Goal: Complete application form: Complete application form

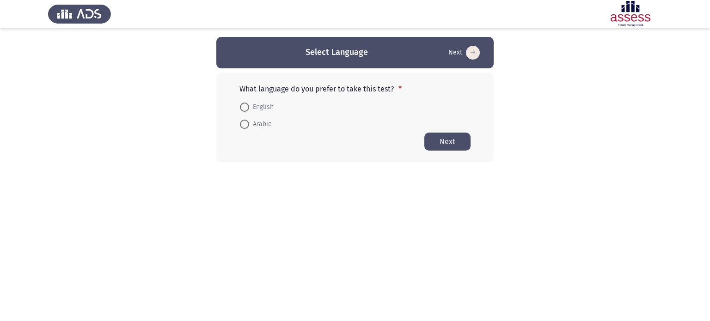
click at [248, 109] on span at bounding box center [244, 107] width 9 height 9
click at [248, 109] on input "English" at bounding box center [244, 107] width 9 height 9
radio input "true"
click at [422, 142] on div "What language do you prefer to take this test? * English Arabic Next" at bounding box center [354, 117] width 277 height 89
click at [444, 142] on button "Next" at bounding box center [448, 141] width 46 height 18
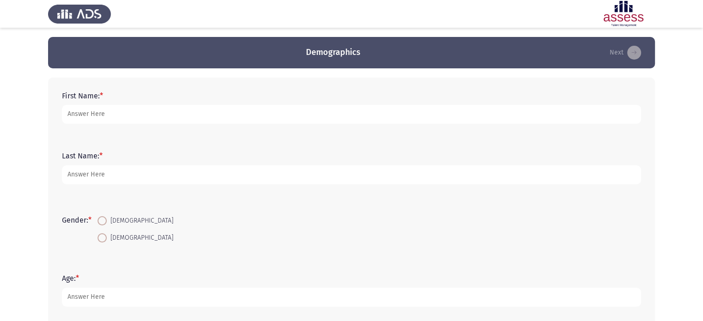
click at [136, 126] on div "First Name: *" at bounding box center [351, 108] width 589 height 42
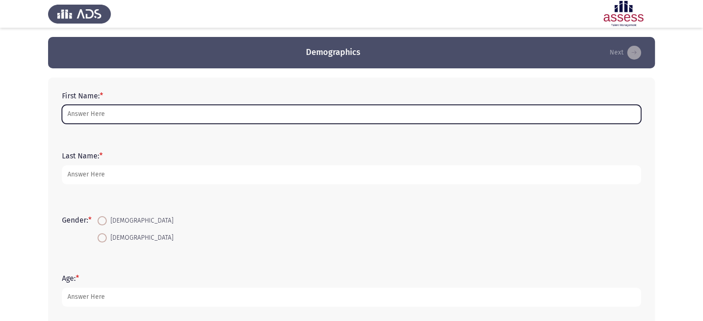
click at [109, 111] on input "First Name: *" at bounding box center [351, 114] width 579 height 19
click at [81, 106] on input "First Name: *" at bounding box center [351, 114] width 579 height 19
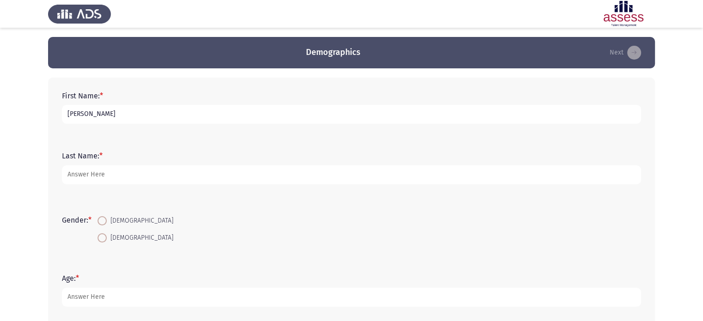
type input "[PERSON_NAME]"
click at [102, 236] on span at bounding box center [102, 238] width 9 height 9
click at [102, 236] on input "[DEMOGRAPHIC_DATA]" at bounding box center [102, 238] width 9 height 9
radio input "true"
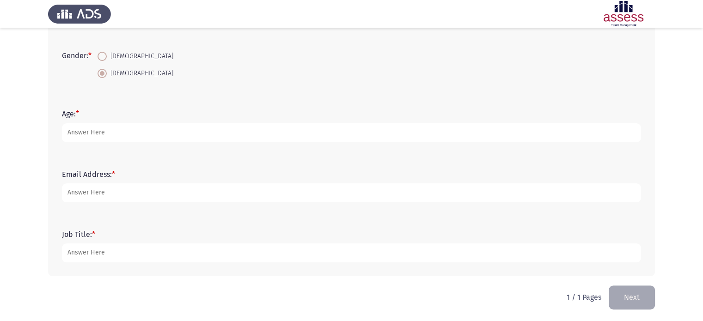
scroll to position [166, 0]
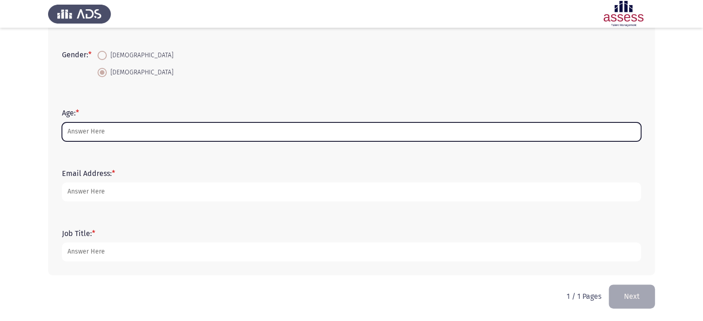
click at [88, 129] on input "Age: *" at bounding box center [351, 132] width 579 height 19
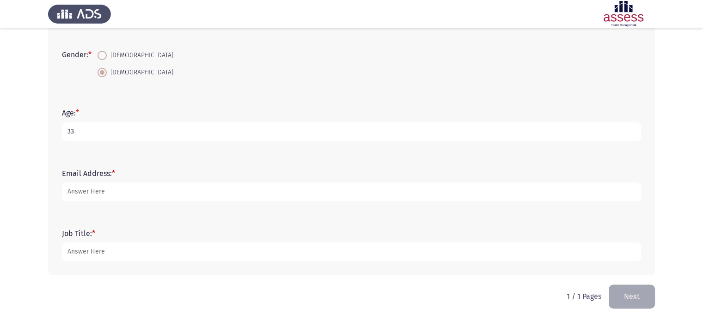
type input "33"
click at [117, 203] on div "Email Address: *" at bounding box center [351, 186] width 589 height 42
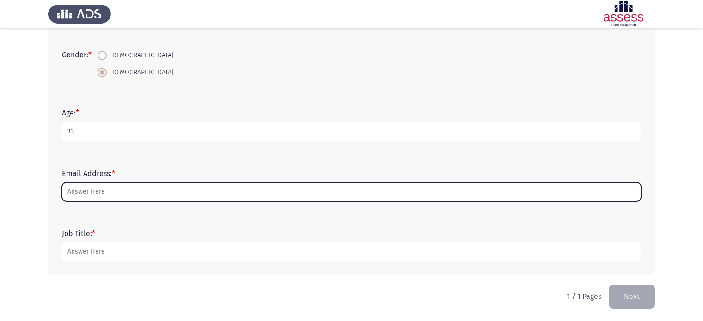
click at [117, 196] on input "Email Address: *" at bounding box center [351, 192] width 579 height 19
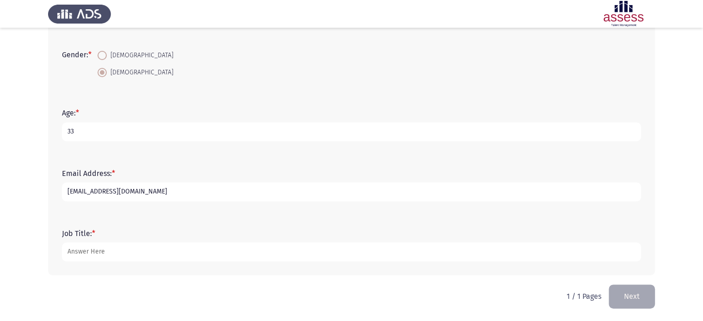
type input "[EMAIL_ADDRESS][DOMAIN_NAME]"
type input "Community Sales Manager"
click at [646, 296] on button "Next" at bounding box center [632, 297] width 46 height 24
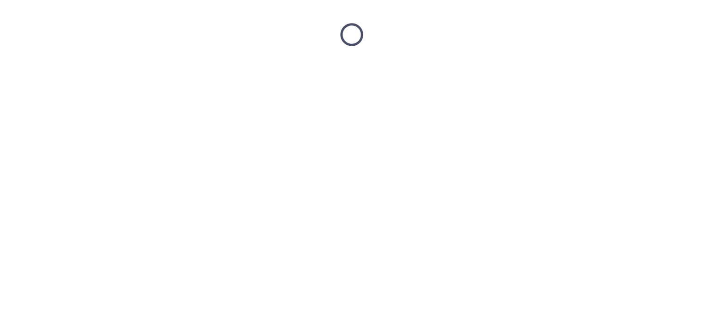
scroll to position [0, 0]
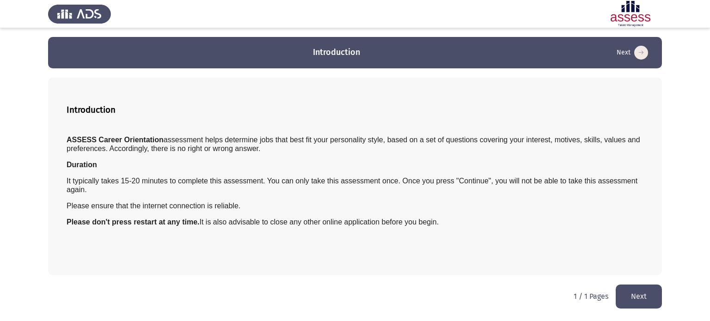
click at [65, 130] on div "Introduction ASSESS Career Orientation assessment helps determine jobs that bes…" at bounding box center [355, 177] width 614 height 198
click at [640, 289] on button "Next" at bounding box center [639, 297] width 46 height 24
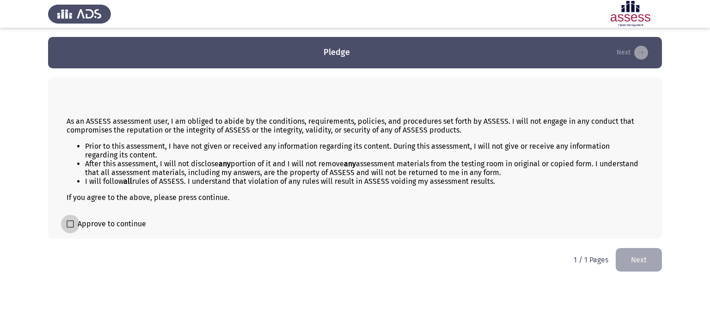
click at [68, 222] on span at bounding box center [70, 224] width 7 height 7
click at [70, 228] on input "Approve to continue" at bounding box center [70, 228] width 0 height 0
checkbox input "true"
click at [631, 258] on button "Next" at bounding box center [639, 260] width 46 height 24
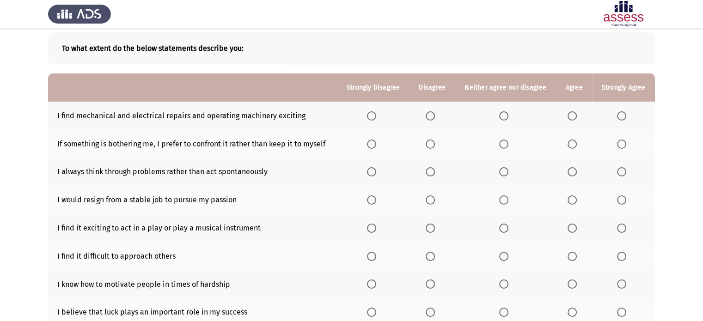
scroll to position [46, 0]
click at [435, 145] on span "Select an option" at bounding box center [430, 143] width 9 height 9
click at [435, 145] on input "Select an option" at bounding box center [430, 143] width 9 height 9
click at [505, 116] on span "Select an option" at bounding box center [503, 115] width 9 height 9
click at [505, 116] on input "Select an option" at bounding box center [503, 115] width 9 height 9
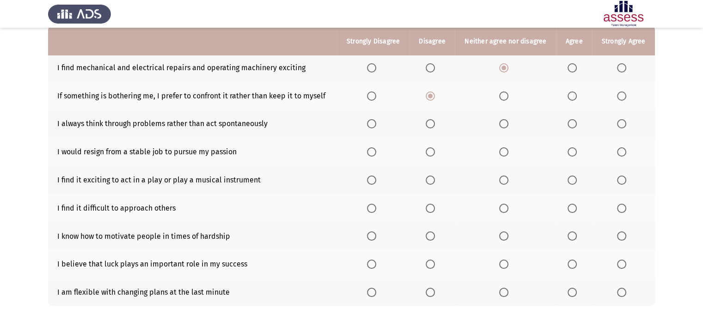
scroll to position [92, 0]
click at [574, 125] on span "Select an option" at bounding box center [572, 124] width 9 height 9
click at [574, 125] on input "Select an option" at bounding box center [572, 124] width 9 height 9
click at [570, 154] on span "Select an option" at bounding box center [572, 152] width 9 height 9
click at [570, 154] on input "Select an option" at bounding box center [572, 152] width 9 height 9
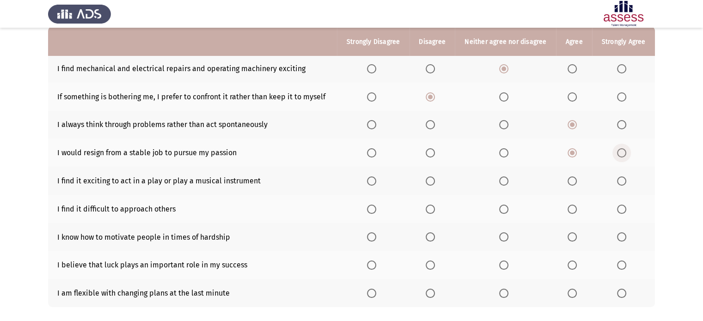
click at [625, 154] on span "Select an option" at bounding box center [621, 152] width 9 height 9
click at [625, 154] on input "Select an option" at bounding box center [621, 152] width 9 height 9
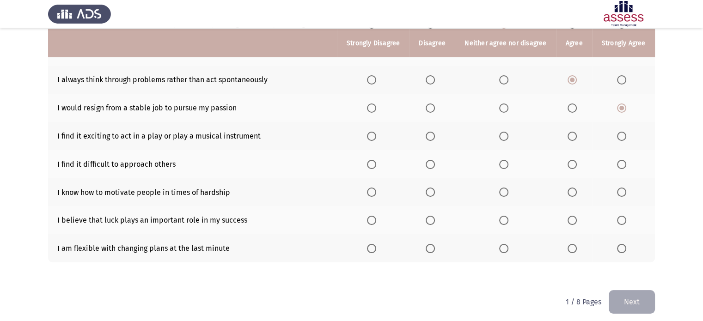
scroll to position [139, 0]
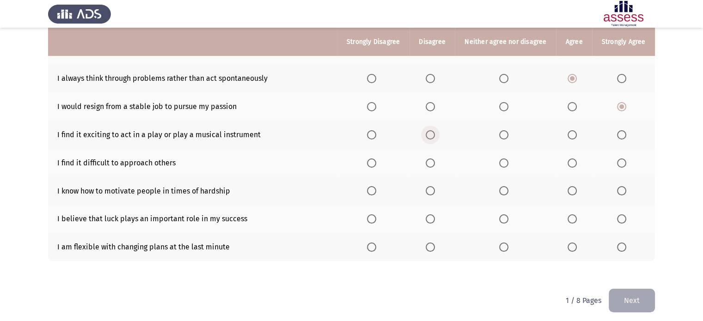
click at [434, 136] on span "Select an option" at bounding box center [430, 134] width 9 height 9
click at [434, 136] on input "Select an option" at bounding box center [430, 134] width 9 height 9
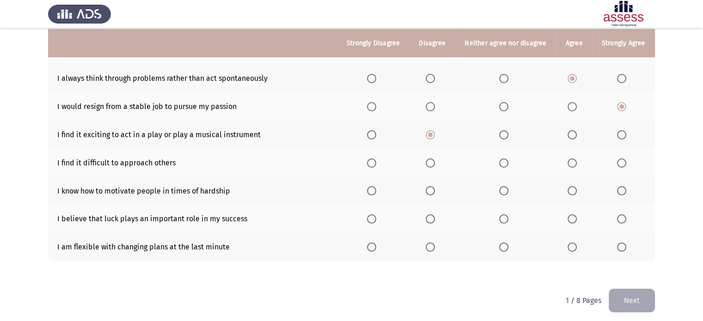
scroll to position [144, 0]
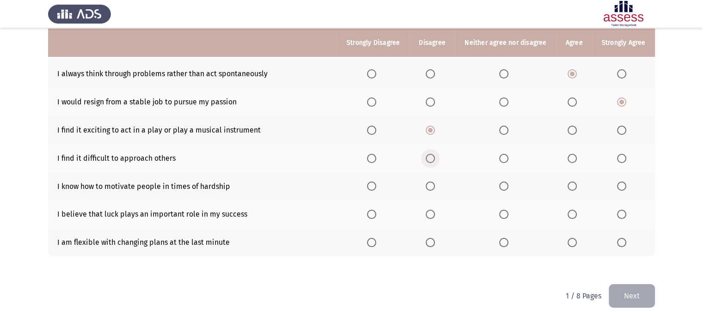
click at [435, 157] on span "Select an option" at bounding box center [430, 158] width 9 height 9
click at [435, 157] on input "Select an option" at bounding box center [430, 158] width 9 height 9
click at [11, 166] on app-assessment-container "Career Orientation Assessment Next To what extent do the below statements descr…" at bounding box center [351, 89] width 703 height 391
click at [575, 188] on span "Select an option" at bounding box center [572, 186] width 9 height 9
click at [575, 188] on input "Select an option" at bounding box center [572, 186] width 9 height 9
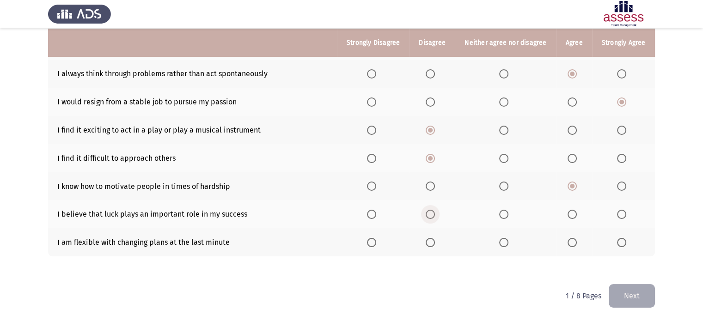
click at [431, 212] on span "Select an option" at bounding box center [430, 214] width 9 height 9
click at [431, 212] on input "Select an option" at bounding box center [430, 214] width 9 height 9
click at [389, 264] on div "To what extent do the below statements describe you: Strongly Disagree Disagree…" at bounding box center [351, 100] width 607 height 350
click at [499, 240] on th at bounding box center [505, 242] width 101 height 28
click at [507, 242] on span "Select an option" at bounding box center [503, 242] width 9 height 9
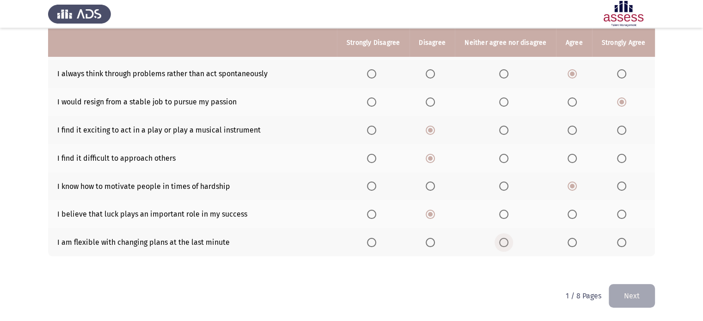
click at [507, 242] on input "Select an option" at bounding box center [503, 242] width 9 height 9
click at [627, 286] on button "Next" at bounding box center [632, 296] width 46 height 24
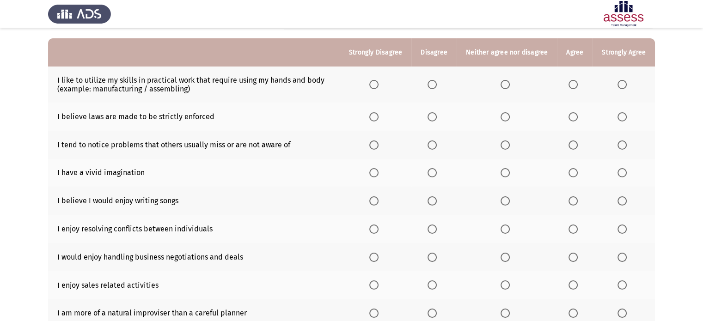
scroll to position [92, 0]
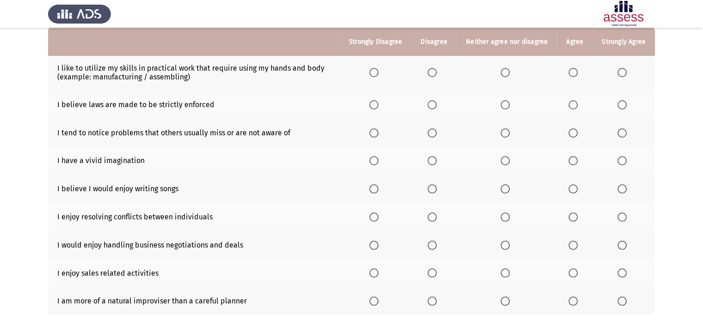
click at [25, 151] on app-assessment-container "Career Orientation Assessment Next To what extent do the below statements descr…" at bounding box center [351, 144] width 703 height 399
click at [573, 103] on span "Select an option" at bounding box center [573, 104] width 9 height 9
click at [573, 103] on input "Select an option" at bounding box center [573, 104] width 9 height 9
drag, startPoint x: 573, startPoint y: 100, endPoint x: 572, endPoint y: 76, distance: 24.1
click at [573, 97] on th at bounding box center [575, 105] width 36 height 28
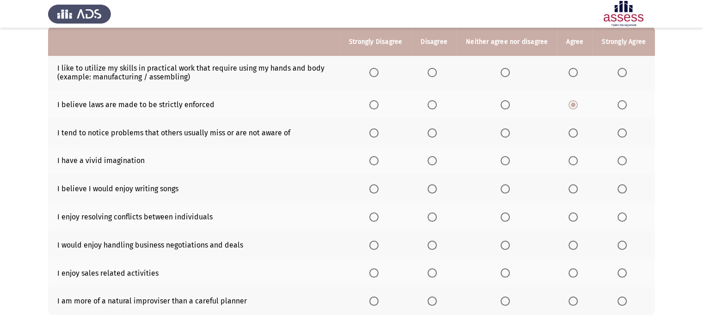
click at [574, 66] on th at bounding box center [575, 73] width 36 height 36
click at [578, 79] on th at bounding box center [575, 73] width 36 height 36
click at [575, 73] on span "Select an option" at bounding box center [573, 72] width 9 height 9
click at [575, 73] on input "Select an option" at bounding box center [573, 72] width 9 height 9
click at [52, 125] on td "I tend to notice problems that others usually miss or are not aware of" at bounding box center [194, 133] width 292 height 28
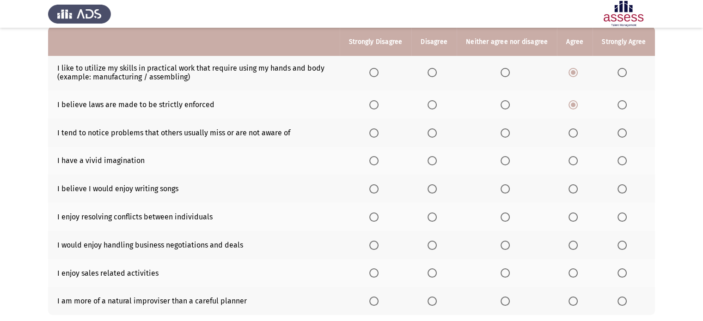
click at [59, 133] on td "I tend to notice problems that others usually miss or are not aware of" at bounding box center [194, 133] width 292 height 28
drag, startPoint x: 57, startPoint y: 132, endPoint x: 249, endPoint y: 131, distance: 191.9
click at [249, 131] on td "I tend to notice problems that others usually miss or are not aware of" at bounding box center [194, 133] width 292 height 28
click at [57, 130] on td "I tend to notice problems that others usually miss or are not aware of" at bounding box center [194, 133] width 292 height 28
click at [509, 105] on span "Select an option" at bounding box center [505, 104] width 9 height 9
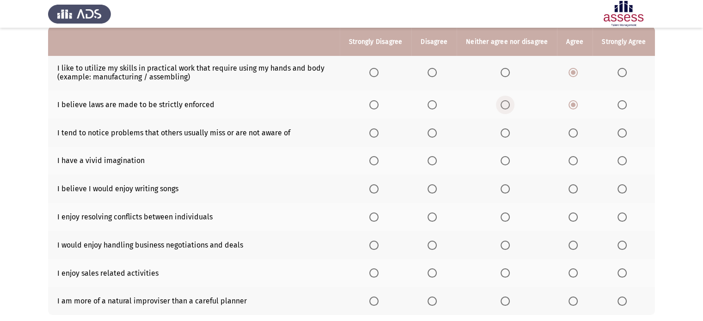
click at [509, 105] on input "Select an option" at bounding box center [505, 104] width 9 height 9
click at [574, 136] on span "Select an option" at bounding box center [573, 133] width 9 height 9
click at [574, 136] on input "Select an option" at bounding box center [573, 133] width 9 height 9
click at [577, 161] on span "Select an option" at bounding box center [573, 160] width 9 height 9
click at [577, 161] on input "Select an option" at bounding box center [573, 160] width 9 height 9
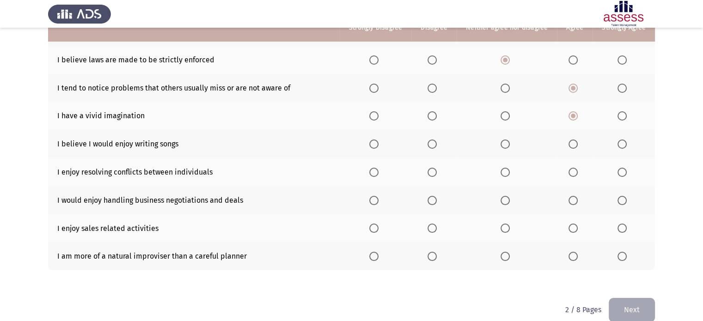
scroll to position [139, 0]
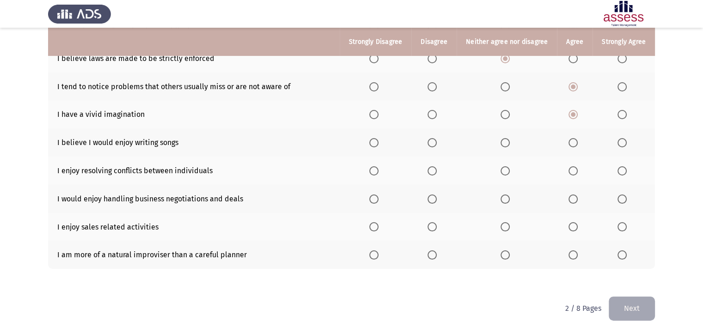
click at [437, 144] on span "Select an option" at bounding box center [432, 142] width 9 height 9
click at [437, 144] on input "Select an option" at bounding box center [432, 142] width 9 height 9
click at [435, 171] on span "Select an option" at bounding box center [432, 170] width 9 height 9
click at [435, 171] on input "Select an option" at bounding box center [432, 170] width 9 height 9
click at [574, 200] on span "Select an option" at bounding box center [573, 199] width 9 height 9
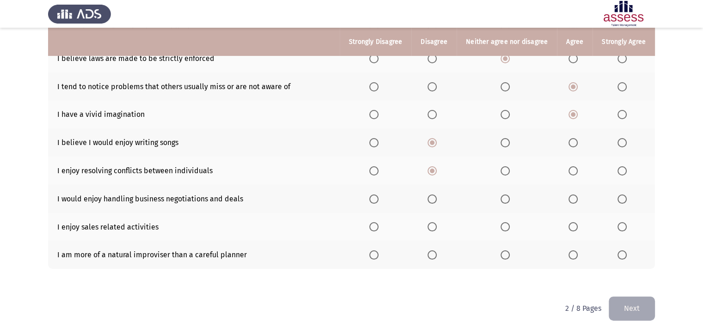
click at [574, 200] on input "Select an option" at bounding box center [573, 199] width 9 height 9
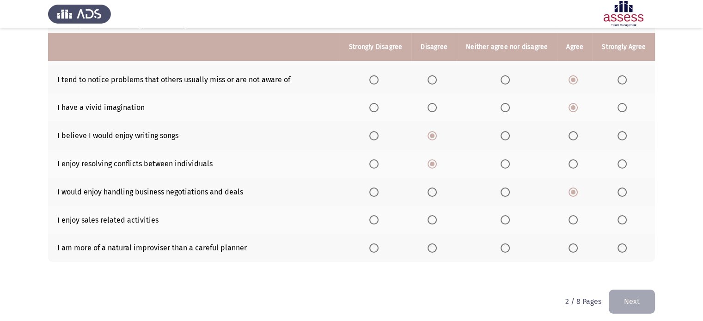
scroll to position [152, 0]
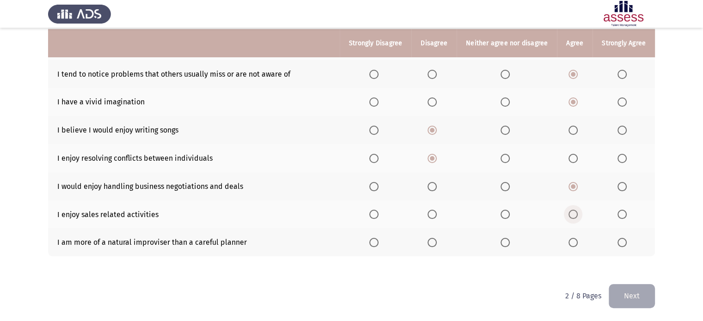
click at [575, 212] on span "Select an option" at bounding box center [573, 214] width 9 height 9
click at [575, 212] on input "Select an option" at bounding box center [573, 214] width 9 height 9
click at [573, 245] on span "Select an option" at bounding box center [573, 242] width 9 height 9
click at [573, 245] on input "Select an option" at bounding box center [573, 242] width 9 height 9
click at [635, 296] on button "Next" at bounding box center [632, 296] width 46 height 24
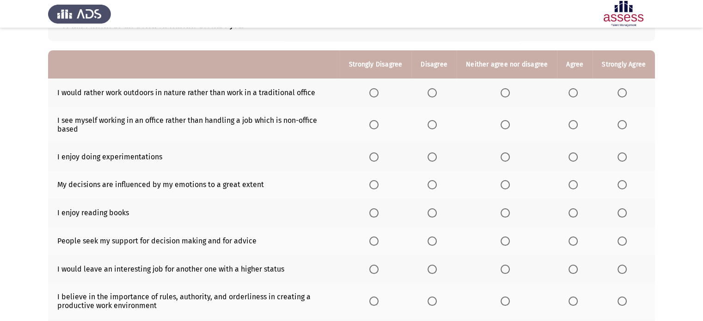
scroll to position [68, 0]
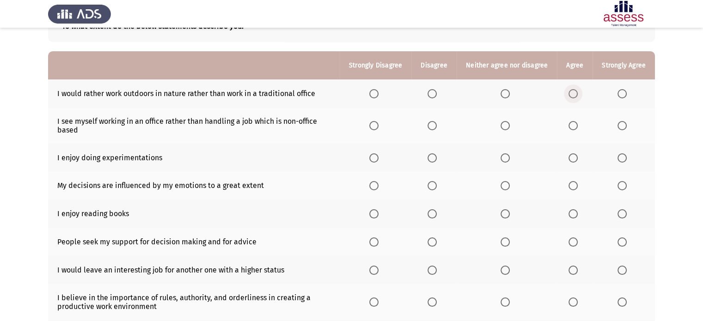
click at [570, 92] on span "Select an option" at bounding box center [573, 93] width 9 height 9
click at [570, 92] on input "Select an option" at bounding box center [573, 93] width 9 height 9
click at [437, 126] on span "Select an option" at bounding box center [432, 125] width 9 height 9
click at [437, 126] on input "Select an option" at bounding box center [432, 125] width 9 height 9
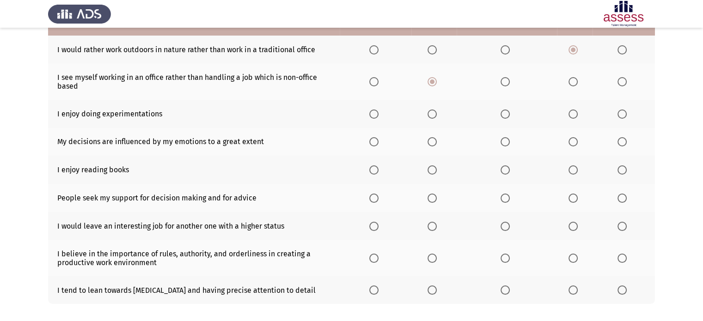
scroll to position [114, 0]
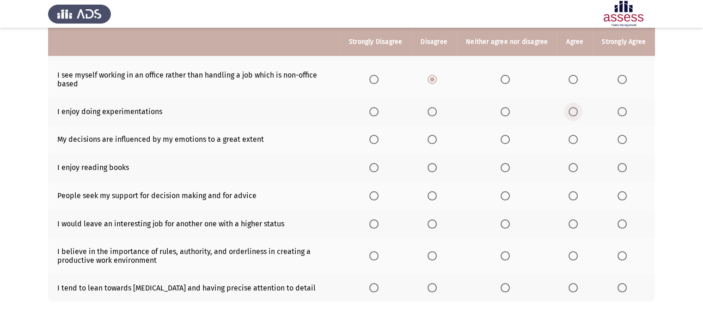
click at [577, 112] on span "Select an option" at bounding box center [573, 111] width 9 height 9
click at [577, 112] on input "Select an option" at bounding box center [573, 111] width 9 height 9
click at [440, 142] on label "Select an option" at bounding box center [434, 139] width 13 height 9
click at [437, 142] on input "Select an option" at bounding box center [432, 139] width 9 height 9
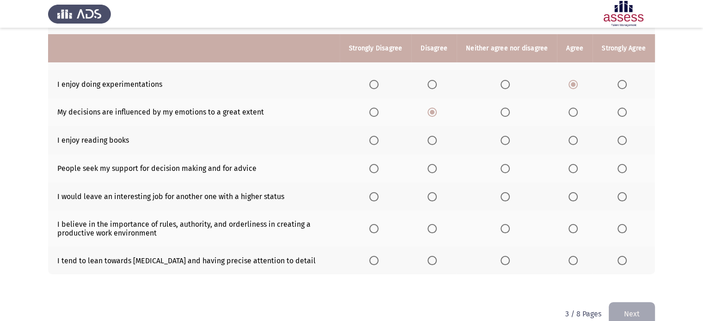
scroll to position [160, 0]
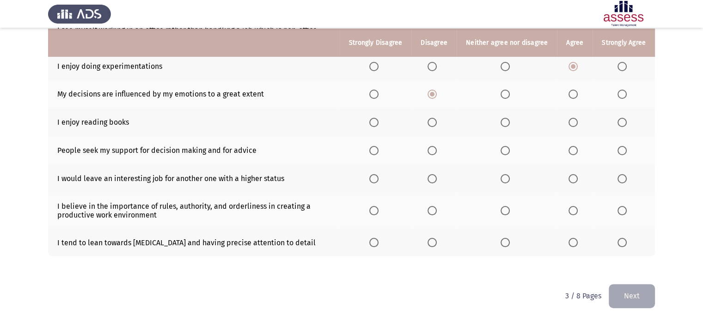
click at [576, 120] on span "Select an option" at bounding box center [573, 122] width 9 height 9
click at [576, 120] on input "Select an option" at bounding box center [573, 122] width 9 height 9
click at [432, 151] on span "Select an option" at bounding box center [432, 150] width 9 height 9
click at [432, 151] on input "Select an option" at bounding box center [432, 150] width 9 height 9
click at [435, 181] on span "Select an option" at bounding box center [432, 178] width 9 height 9
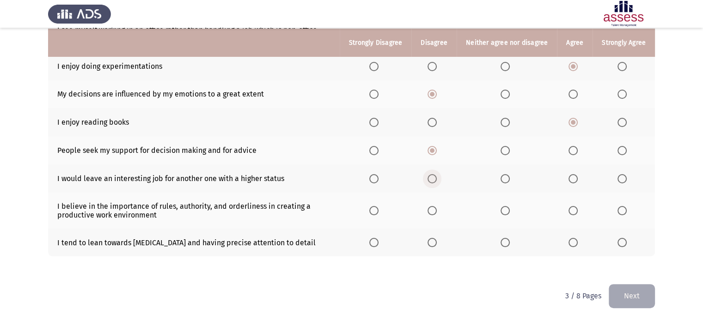
click at [435, 181] on input "Select an option" at bounding box center [432, 178] width 9 height 9
click at [571, 210] on span "Select an option" at bounding box center [573, 210] width 9 height 9
click at [571, 210] on input "Select an option" at bounding box center [573, 210] width 9 height 9
click at [573, 246] on span "Select an option" at bounding box center [573, 242] width 9 height 9
click at [573, 246] on input "Select an option" at bounding box center [573, 242] width 9 height 9
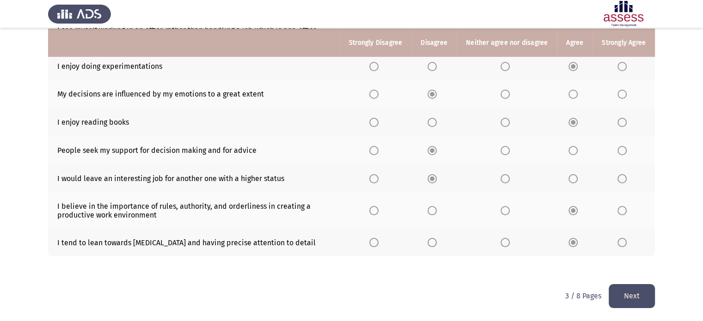
click at [645, 290] on button "Next" at bounding box center [632, 296] width 46 height 24
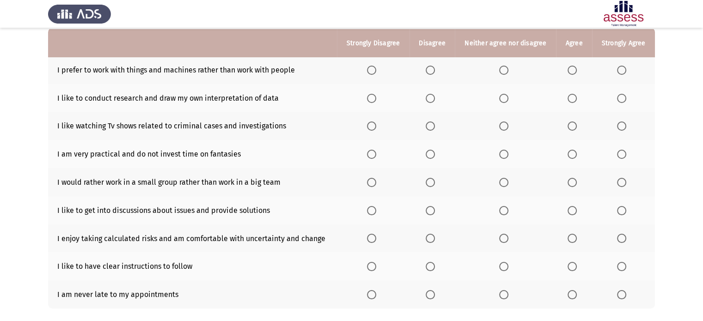
scroll to position [92, 0]
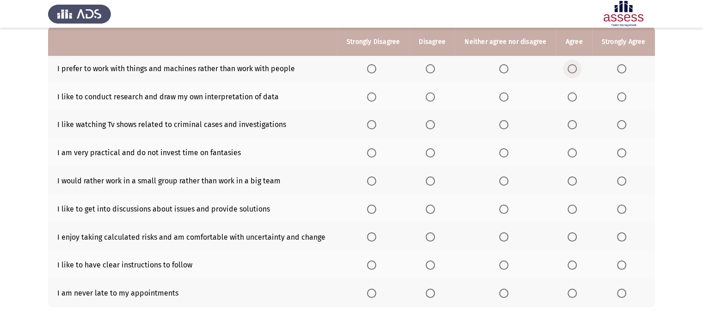
click at [576, 69] on span "Select an option" at bounding box center [572, 68] width 9 height 9
click at [576, 69] on input "Select an option" at bounding box center [572, 68] width 9 height 9
click at [565, 99] on th at bounding box center [574, 97] width 36 height 28
click at [569, 99] on span "Select an option" at bounding box center [572, 96] width 9 height 9
click at [569, 99] on input "Select an option" at bounding box center [572, 96] width 9 height 9
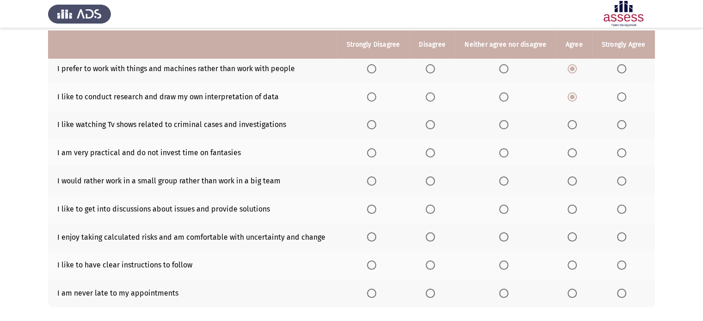
scroll to position [139, 0]
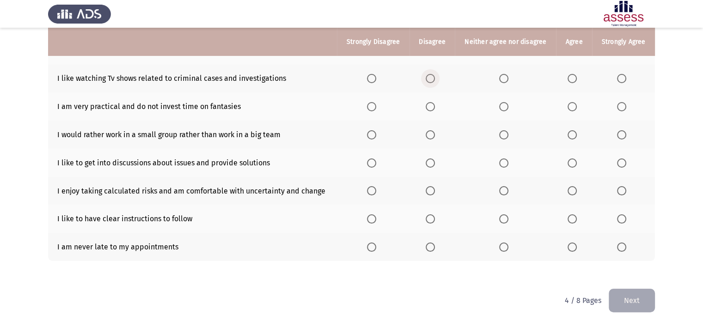
click at [431, 82] on span "Select an option" at bounding box center [430, 78] width 9 height 9
click at [431, 82] on input "Select an option" at bounding box center [430, 78] width 9 height 9
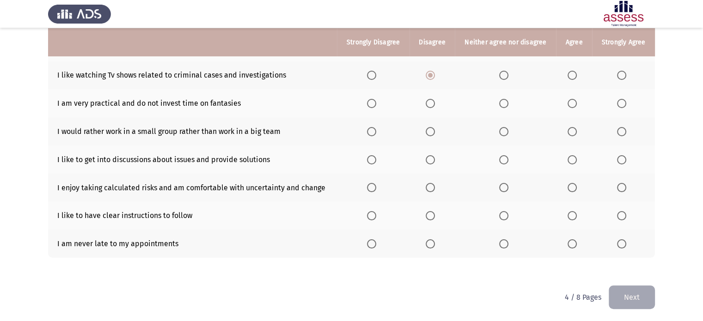
scroll to position [144, 0]
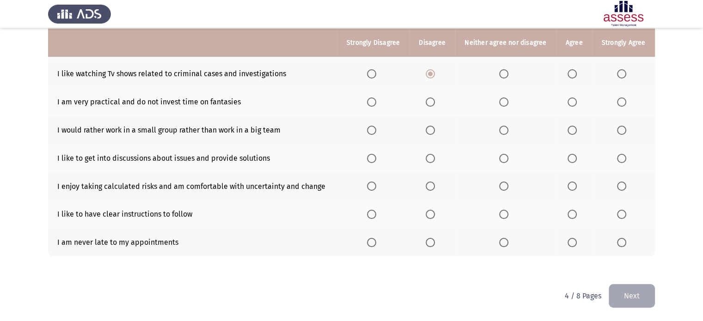
click at [573, 103] on span "Select an option" at bounding box center [572, 102] width 9 height 9
click at [573, 103] on input "Select an option" at bounding box center [572, 102] width 9 height 9
click at [575, 125] on mat-radio-button "Select an option" at bounding box center [574, 130] width 13 height 10
click at [575, 128] on span "Select an option" at bounding box center [572, 130] width 9 height 9
click at [575, 128] on input "Select an option" at bounding box center [572, 130] width 9 height 9
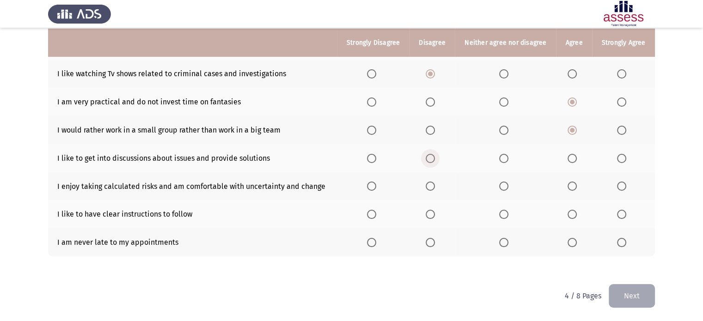
click at [432, 160] on span "Select an option" at bounding box center [430, 158] width 9 height 9
click at [432, 160] on input "Select an option" at bounding box center [430, 158] width 9 height 9
click at [580, 185] on label "Select an option" at bounding box center [574, 186] width 13 height 9
click at [577, 185] on input "Select an option" at bounding box center [572, 186] width 9 height 9
click at [575, 214] on span "Select an option" at bounding box center [572, 214] width 9 height 9
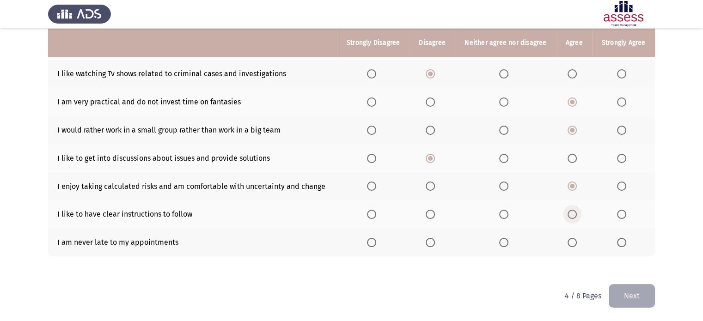
click at [575, 214] on input "Select an option" at bounding box center [572, 214] width 9 height 9
click at [571, 245] on span "Select an option" at bounding box center [572, 242] width 9 height 9
click at [571, 245] on input "Select an option" at bounding box center [572, 242] width 9 height 9
click at [635, 285] on button "Next" at bounding box center [632, 296] width 46 height 24
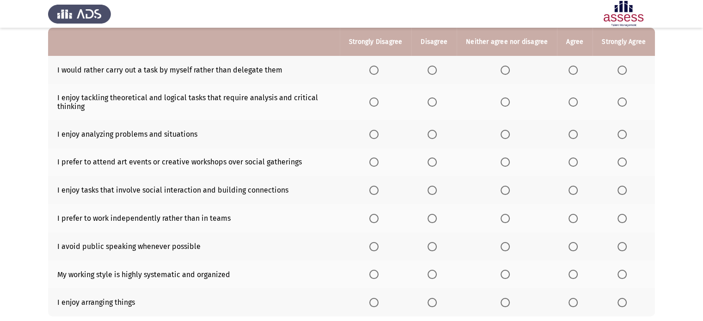
scroll to position [92, 0]
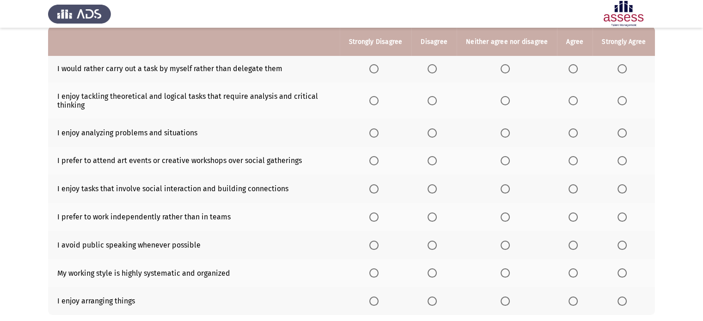
click at [435, 72] on span "Select an option" at bounding box center [432, 68] width 9 height 9
click at [435, 72] on input "Select an option" at bounding box center [432, 68] width 9 height 9
click at [505, 68] on span "Select an option" at bounding box center [505, 68] width 9 height 9
click at [505, 68] on input "Select an option" at bounding box center [505, 68] width 9 height 9
click at [573, 132] on span "Select an option" at bounding box center [573, 133] width 9 height 9
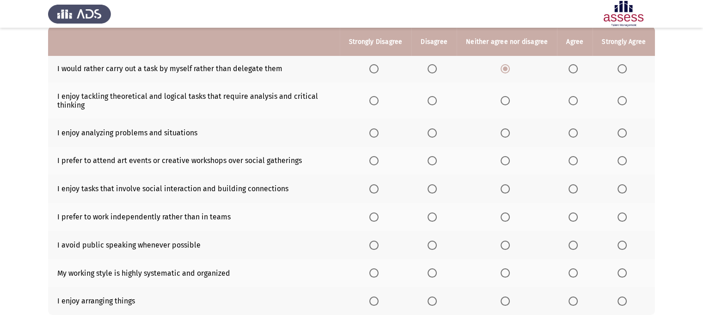
click at [573, 132] on input "Select an option" at bounding box center [573, 133] width 9 height 9
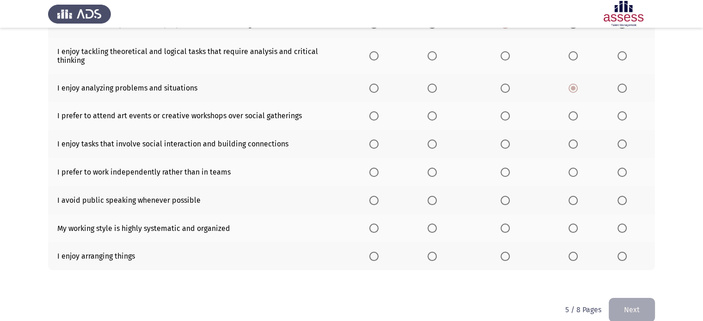
scroll to position [139, 0]
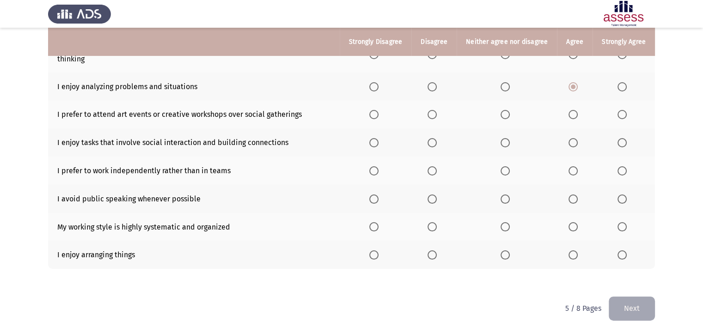
click at [434, 117] on span "Select an option" at bounding box center [432, 114] width 9 height 9
click at [434, 117] on input "Select an option" at bounding box center [432, 114] width 9 height 9
click at [434, 142] on span "Select an option" at bounding box center [432, 142] width 9 height 9
click at [434, 142] on input "Select an option" at bounding box center [432, 142] width 9 height 9
click at [573, 173] on span "Select an option" at bounding box center [573, 170] width 9 height 9
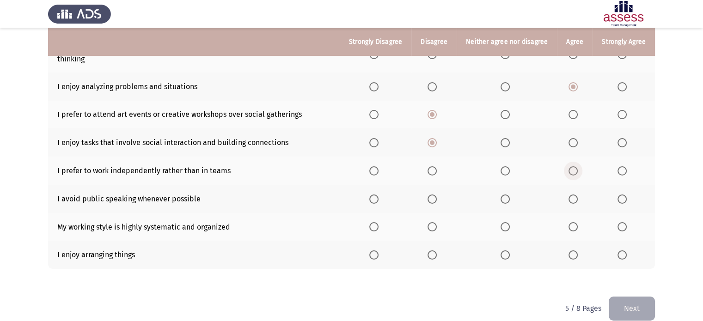
click at [573, 173] on input "Select an option" at bounding box center [573, 170] width 9 height 9
click at [570, 201] on span "Select an option" at bounding box center [573, 199] width 9 height 9
click at [570, 201] on input "Select an option" at bounding box center [573, 199] width 9 height 9
click at [572, 228] on span "Select an option" at bounding box center [573, 226] width 9 height 9
click at [572, 228] on input "Select an option" at bounding box center [573, 226] width 9 height 9
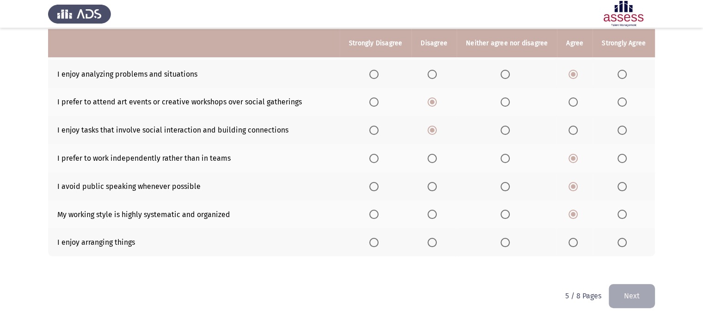
scroll to position [152, 0]
click at [573, 246] on span "Select an option" at bounding box center [573, 242] width 9 height 9
click at [573, 246] on input "Select an option" at bounding box center [573, 242] width 9 height 9
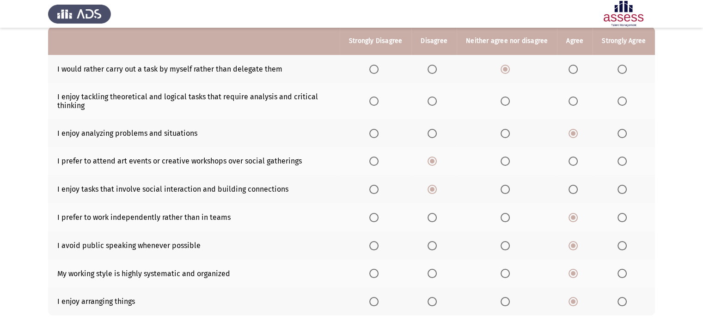
scroll to position [60, 0]
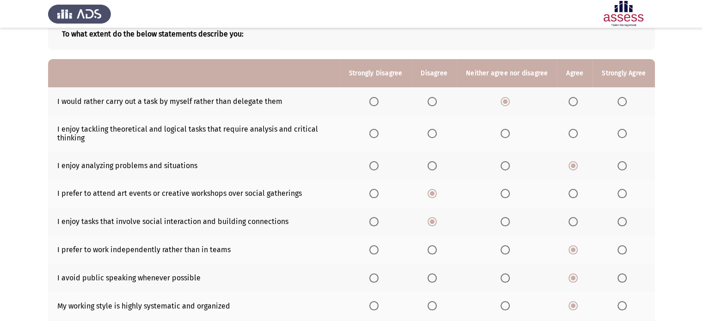
click at [577, 137] on span "Select an option" at bounding box center [573, 133] width 9 height 9
click at [577, 137] on input "Select an option" at bounding box center [573, 133] width 9 height 9
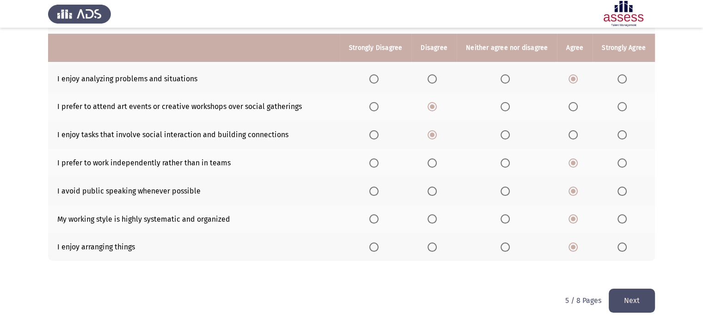
scroll to position [152, 0]
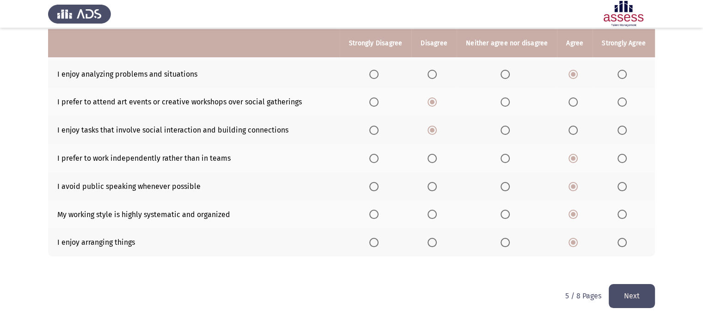
click at [622, 297] on button "Next" at bounding box center [632, 296] width 46 height 24
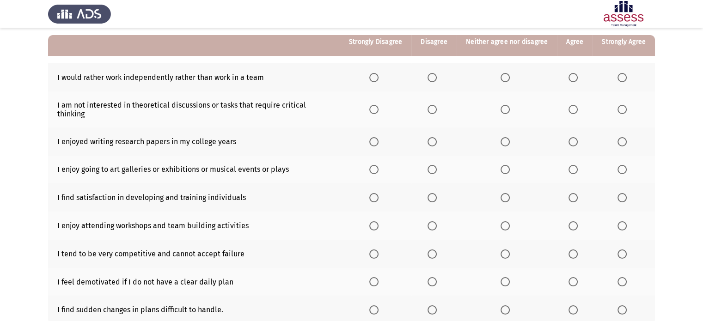
scroll to position [81, 0]
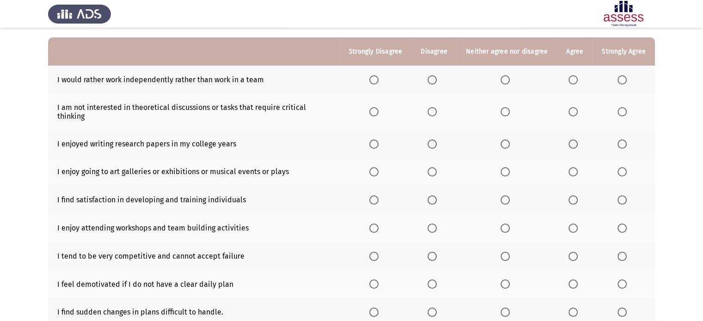
click at [571, 82] on span "Select an option" at bounding box center [573, 79] width 9 height 9
click at [571, 82] on input "Select an option" at bounding box center [573, 79] width 9 height 9
click at [430, 107] on span "Select an option" at bounding box center [432, 111] width 9 height 9
click at [430, 107] on input "Select an option" at bounding box center [432, 111] width 9 height 9
click at [441, 140] on label "Select an option" at bounding box center [434, 144] width 13 height 9
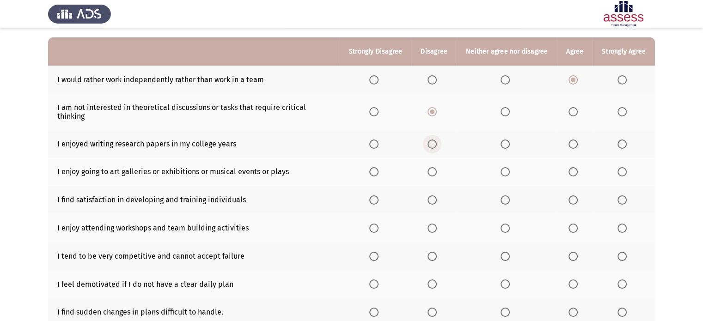
click at [437, 140] on input "Select an option" at bounding box center [432, 144] width 9 height 9
click at [439, 140] on label "Select an option" at bounding box center [434, 144] width 13 height 9
click at [506, 167] on span "Select an option" at bounding box center [505, 171] width 9 height 9
click at [506, 167] on input "Select an option" at bounding box center [505, 171] width 9 height 9
click at [567, 191] on th at bounding box center [575, 200] width 36 height 28
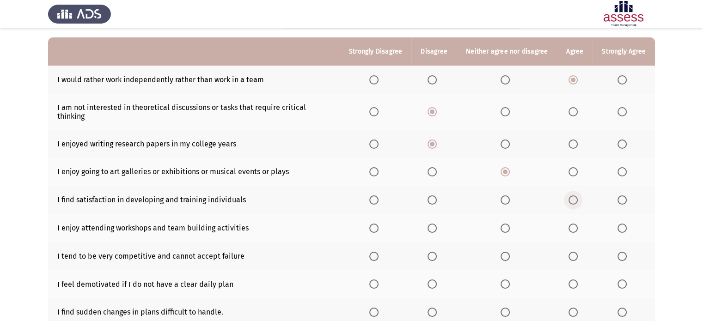
click at [575, 196] on span "Select an option" at bounding box center [573, 200] width 9 height 9
click at [575, 196] on input "Select an option" at bounding box center [573, 200] width 9 height 9
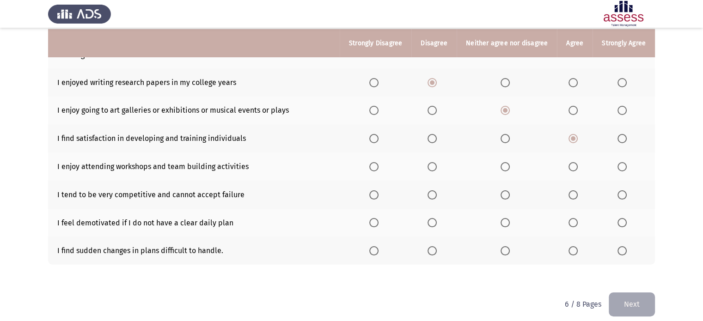
scroll to position [144, 0]
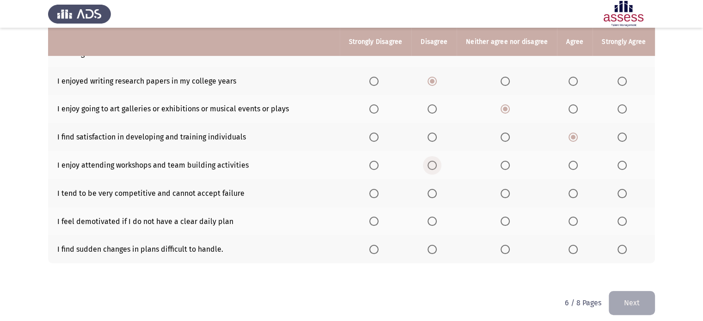
click at [431, 161] on span "Select an option" at bounding box center [432, 165] width 9 height 9
click at [431, 161] on input "Select an option" at bounding box center [432, 165] width 9 height 9
click at [507, 189] on span "Select an option" at bounding box center [505, 193] width 9 height 9
click at [507, 189] on input "Select an option" at bounding box center [505, 193] width 9 height 9
click at [435, 189] on span "Select an option" at bounding box center [432, 193] width 9 height 9
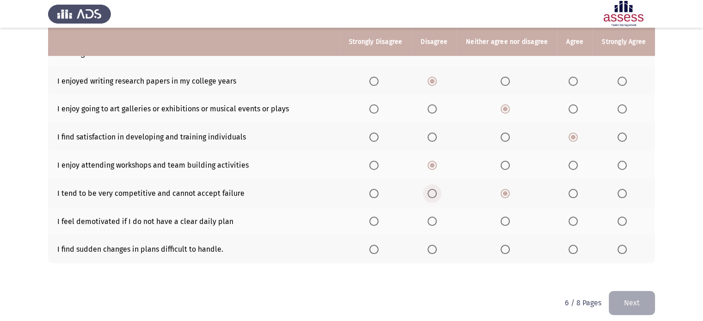
click at [435, 189] on input "Select an option" at bounding box center [432, 193] width 9 height 9
click at [437, 217] on span "Select an option" at bounding box center [432, 221] width 9 height 9
click at [437, 217] on input "Select an option" at bounding box center [432, 221] width 9 height 9
click at [432, 245] on span "Select an option" at bounding box center [432, 249] width 9 height 9
click at [432, 245] on input "Select an option" at bounding box center [432, 249] width 9 height 9
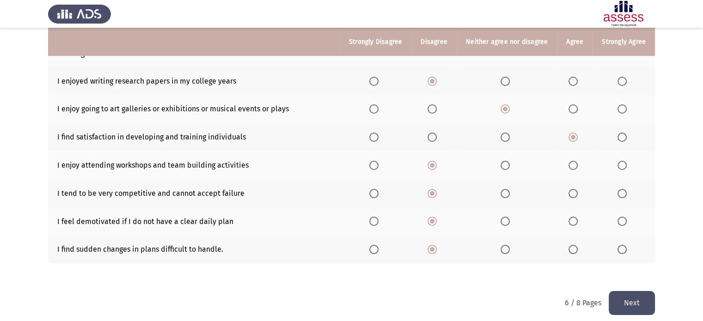
click at [625, 294] on button "Next" at bounding box center [632, 303] width 46 height 24
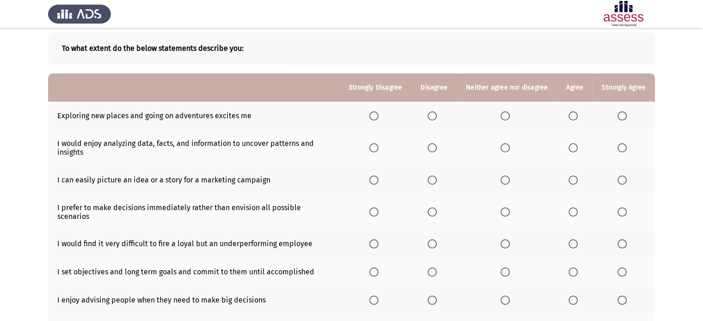
scroll to position [46, 0]
click at [576, 117] on span "Select an option" at bounding box center [573, 115] width 9 height 9
click at [576, 117] on input "Select an option" at bounding box center [573, 115] width 9 height 9
click at [576, 148] on span "Select an option" at bounding box center [573, 146] width 9 height 9
click at [576, 148] on input "Select an option" at bounding box center [573, 146] width 9 height 9
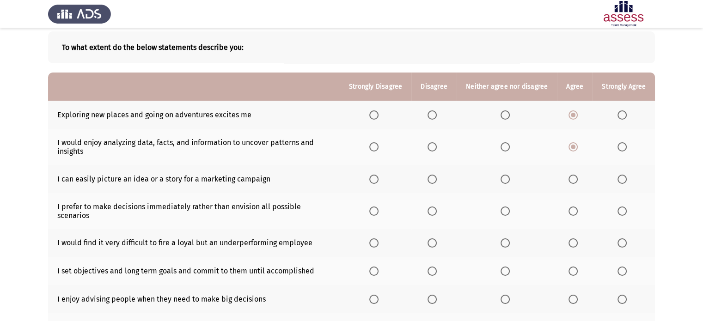
click at [432, 181] on span "Select an option" at bounding box center [432, 179] width 9 height 9
click at [432, 181] on input "Select an option" at bounding box center [432, 179] width 9 height 9
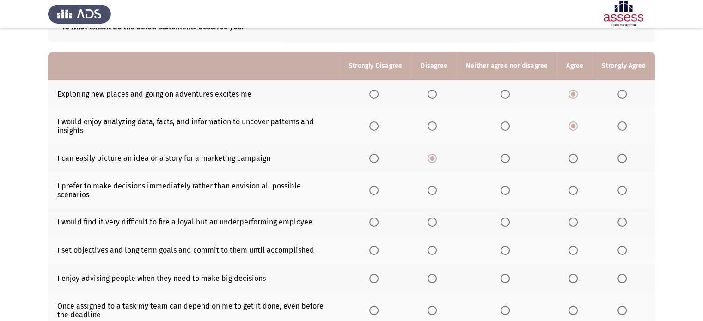
scroll to position [92, 0]
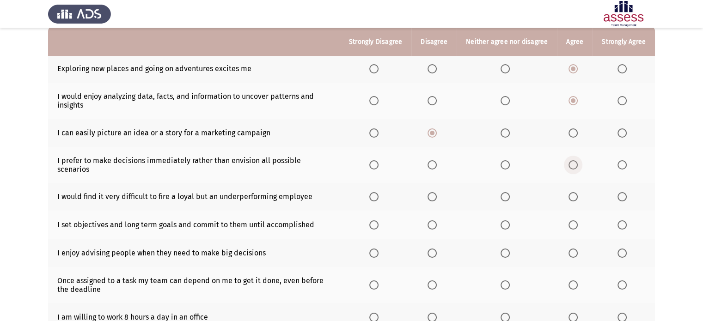
click at [575, 162] on span "Select an option" at bounding box center [573, 164] width 9 height 9
click at [575, 162] on input "Select an option" at bounding box center [573, 164] width 9 height 9
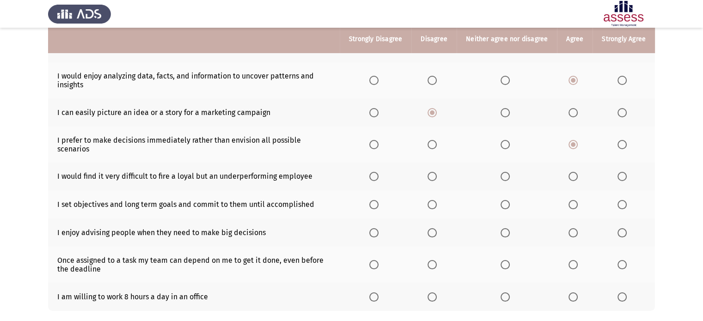
scroll to position [139, 0]
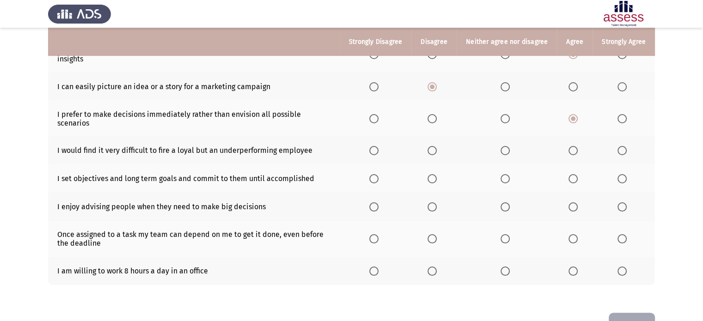
click at [437, 146] on span "Select an option" at bounding box center [432, 150] width 9 height 9
click at [437, 146] on input "Select an option" at bounding box center [432, 150] width 9 height 9
click at [577, 174] on span "Select an option" at bounding box center [573, 178] width 9 height 9
click at [577, 174] on input "Select an option" at bounding box center [573, 178] width 9 height 9
click at [435, 203] on span "Select an option" at bounding box center [432, 207] width 9 height 9
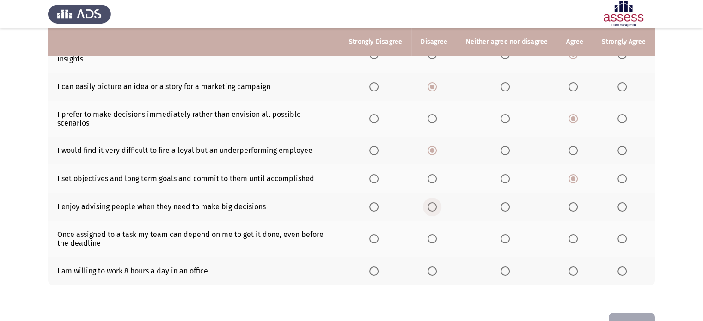
click at [435, 203] on input "Select an option" at bounding box center [432, 207] width 9 height 9
click at [510, 203] on span "Select an option" at bounding box center [505, 207] width 9 height 9
click at [510, 203] on input "Select an option" at bounding box center [505, 207] width 9 height 9
click at [573, 234] on span "Select an option" at bounding box center [573, 238] width 9 height 9
click at [573, 234] on input "Select an option" at bounding box center [573, 238] width 9 height 9
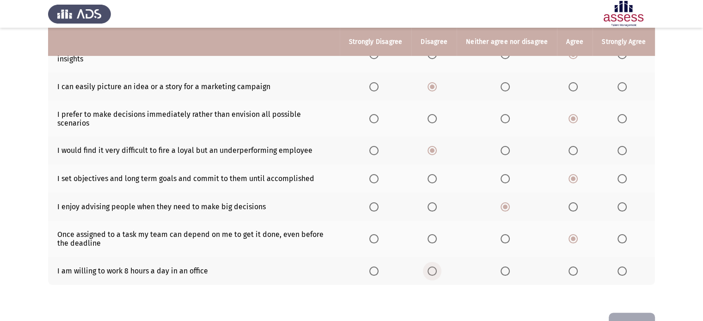
click at [437, 267] on span "Select an option" at bounding box center [432, 271] width 9 height 9
click at [437, 267] on input "Select an option" at bounding box center [432, 271] width 9 height 9
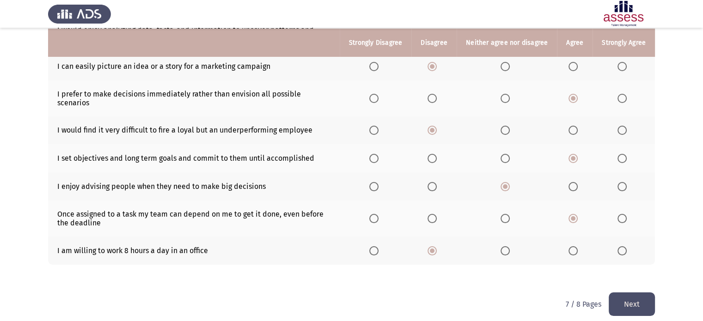
scroll to position [160, 0]
click at [635, 295] on button "Next" at bounding box center [632, 304] width 46 height 24
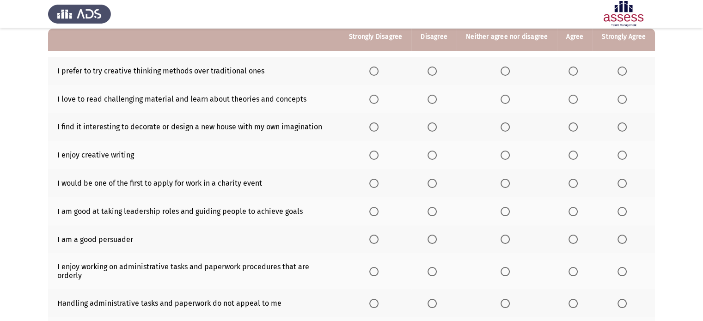
scroll to position [92, 0]
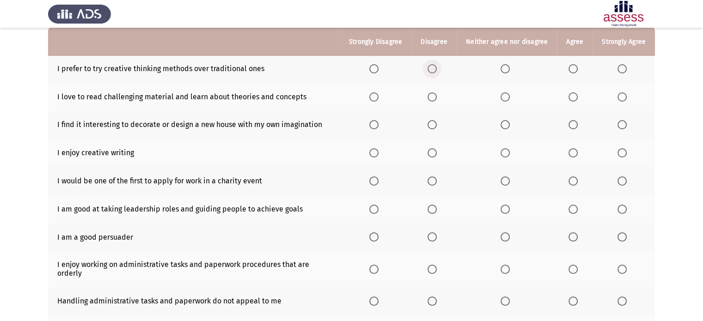
click at [434, 71] on span "Select an option" at bounding box center [432, 68] width 9 height 9
click at [434, 71] on input "Select an option" at bounding box center [432, 68] width 9 height 9
click at [509, 68] on span "Select an option" at bounding box center [505, 68] width 9 height 9
click at [509, 68] on input "Select an option" at bounding box center [505, 68] width 9 height 9
click at [512, 98] on label "Select an option" at bounding box center [507, 96] width 13 height 9
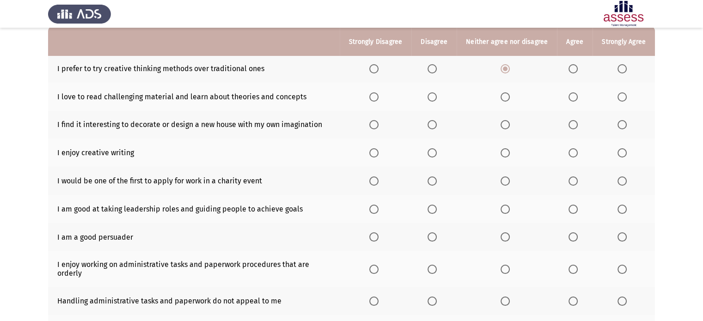
click at [510, 98] on input "Select an option" at bounding box center [505, 96] width 9 height 9
click at [510, 129] on span "Select an option" at bounding box center [505, 124] width 9 height 9
click at [510, 129] on input "Select an option" at bounding box center [505, 124] width 9 height 9
click at [433, 155] on span "Select an option" at bounding box center [432, 152] width 9 height 9
click at [433, 155] on input "Select an option" at bounding box center [432, 152] width 9 height 9
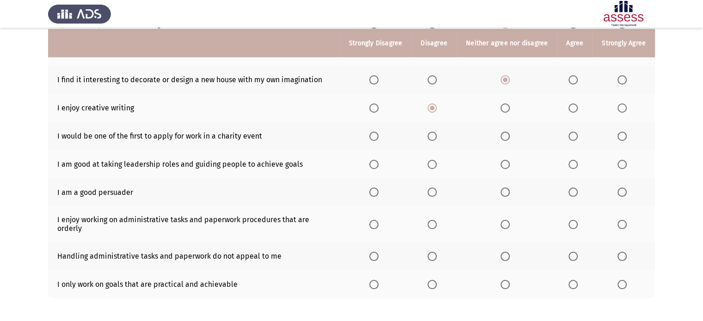
scroll to position [139, 0]
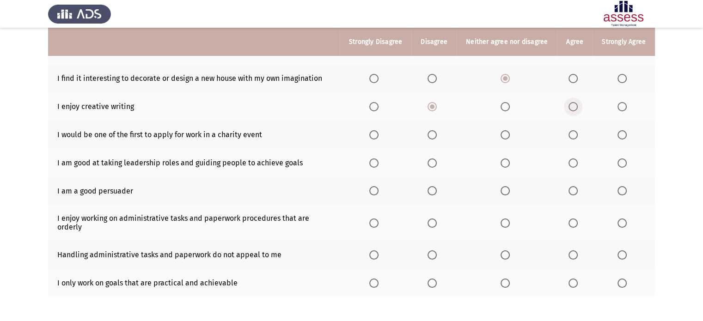
click at [580, 110] on label "Select an option" at bounding box center [575, 106] width 13 height 9
click at [578, 110] on input "Select an option" at bounding box center [573, 106] width 9 height 9
click at [577, 140] on span "Select an option" at bounding box center [573, 134] width 9 height 9
click at [577, 140] on input "Select an option" at bounding box center [573, 134] width 9 height 9
click at [504, 164] on span "Select an option" at bounding box center [505, 163] width 9 height 9
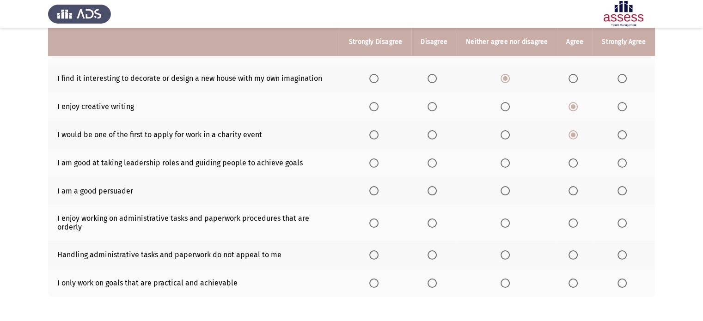
click at [504, 164] on input "Select an option" at bounding box center [505, 163] width 9 height 9
click at [435, 193] on span "Select an option" at bounding box center [432, 190] width 9 height 9
click at [435, 193] on input "Select an option" at bounding box center [432, 190] width 9 height 9
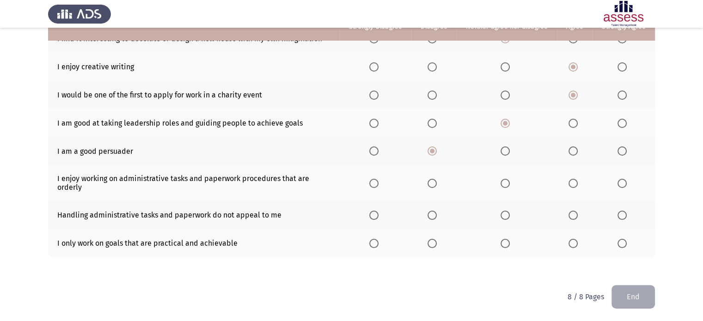
scroll to position [180, 0]
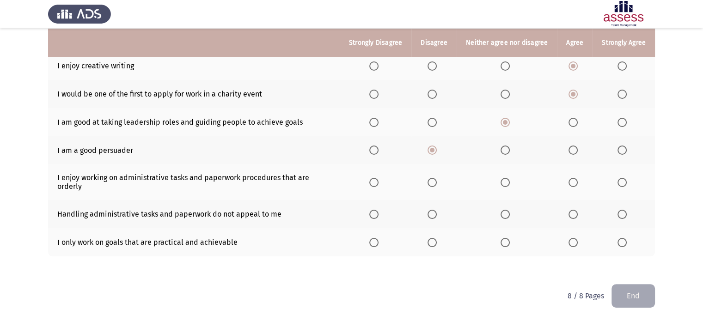
click at [577, 183] on span "Select an option" at bounding box center [573, 182] width 9 height 9
click at [577, 183] on input "Select an option" at bounding box center [573, 182] width 9 height 9
click at [437, 214] on span "Select an option" at bounding box center [432, 214] width 9 height 9
click at [437, 214] on input "Select an option" at bounding box center [432, 214] width 9 height 9
click at [575, 243] on span "Select an option" at bounding box center [573, 242] width 9 height 9
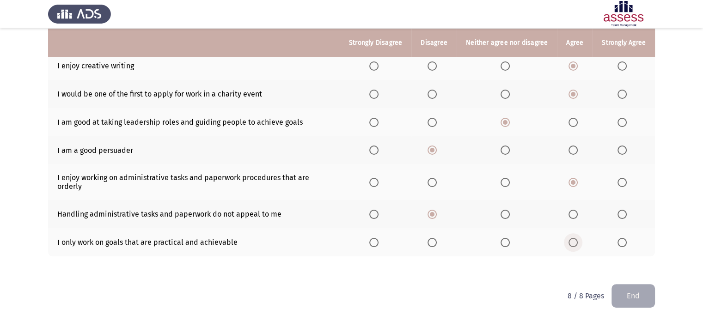
click at [575, 243] on input "Select an option" at bounding box center [573, 242] width 9 height 9
click at [633, 294] on button "End" at bounding box center [633, 296] width 43 height 24
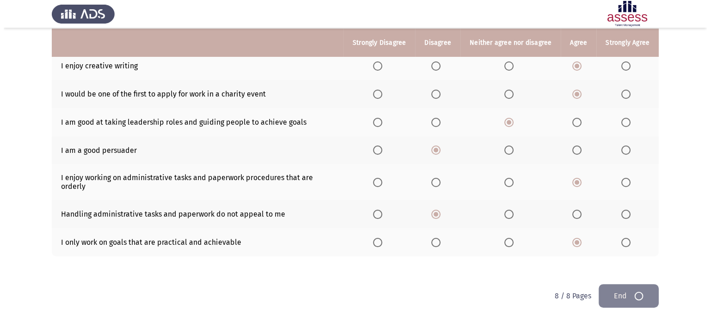
scroll to position [0, 0]
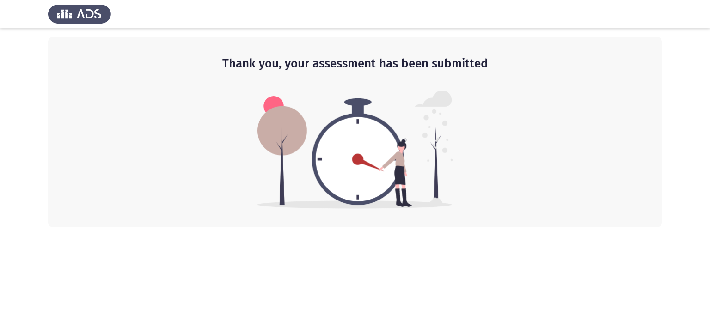
click at [445, 126] on img at bounding box center [356, 150] width 196 height 118
